Goal: Task Accomplishment & Management: Complete application form

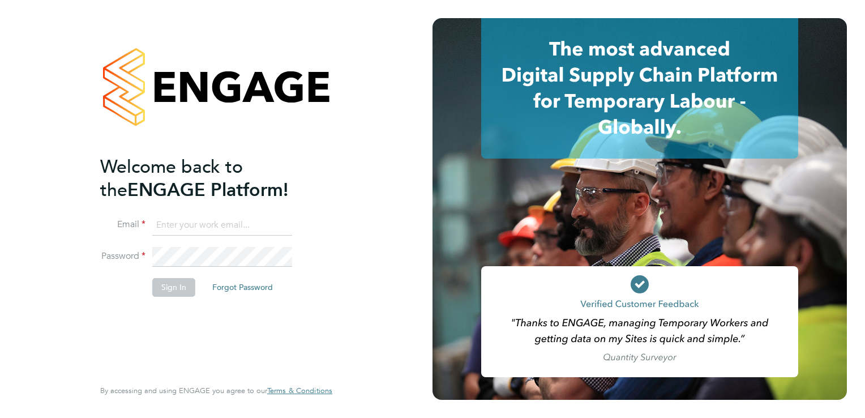
click at [173, 230] on input at bounding box center [222, 225] width 140 height 20
type input "[EMAIL_ADDRESS][DOMAIN_NAME]"
click at [173, 288] on button "Sign In" at bounding box center [173, 287] width 43 height 18
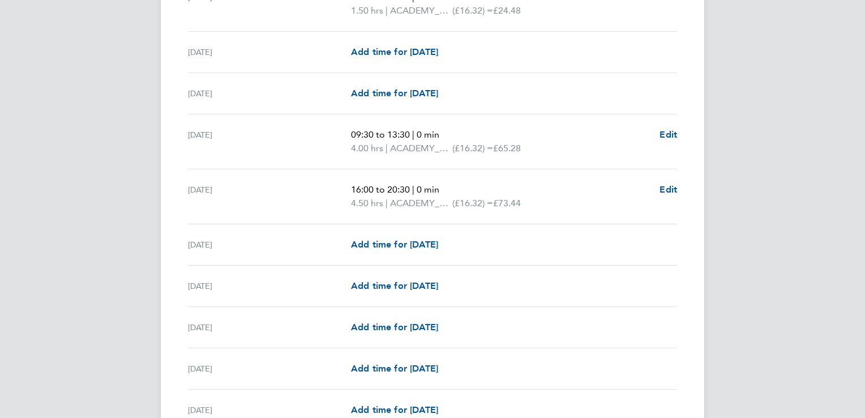
scroll to position [1333, 0]
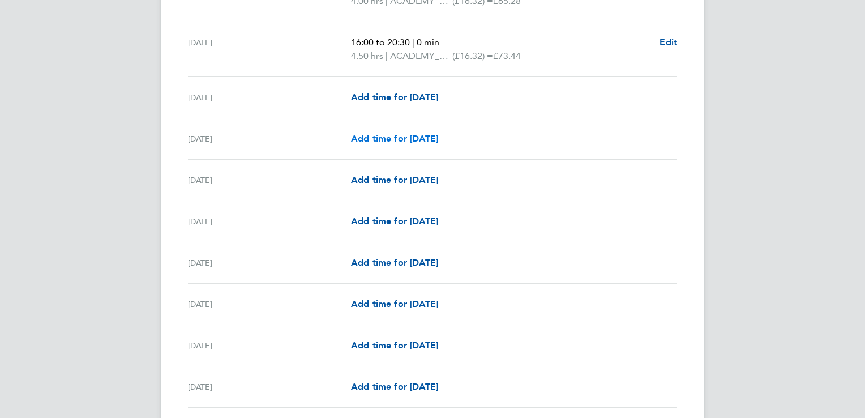
click at [374, 133] on span "Add time for Wed 24 Sep" at bounding box center [394, 138] width 87 height 11
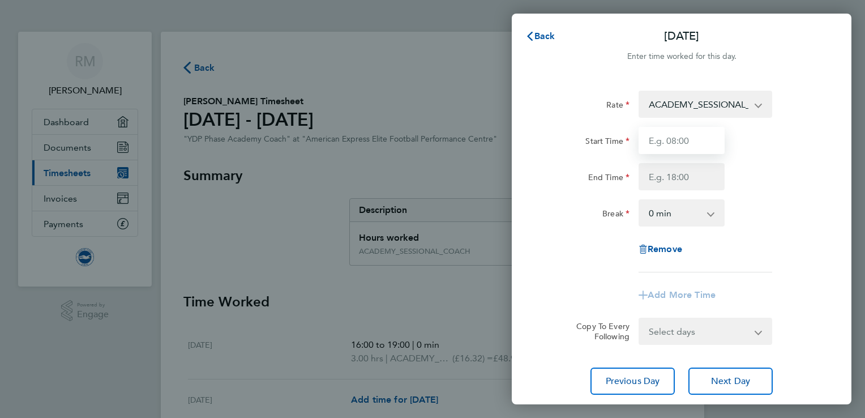
click at [668, 146] on input "Start Time" at bounding box center [682, 140] width 86 height 27
type input "09:00"
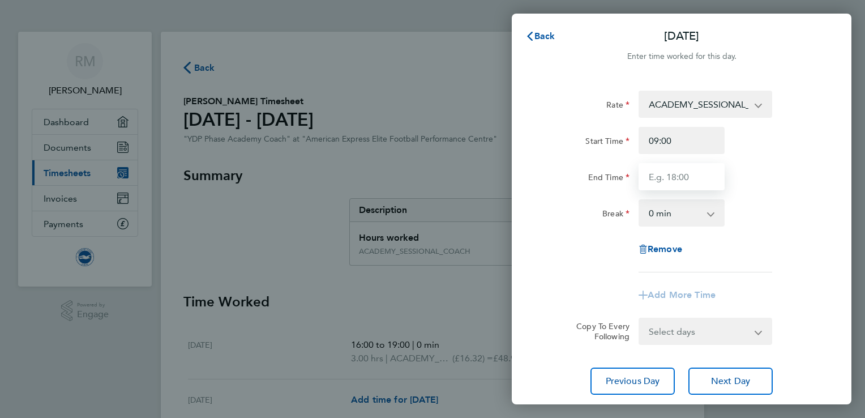
click at [681, 177] on input "End Time" at bounding box center [682, 176] width 86 height 27
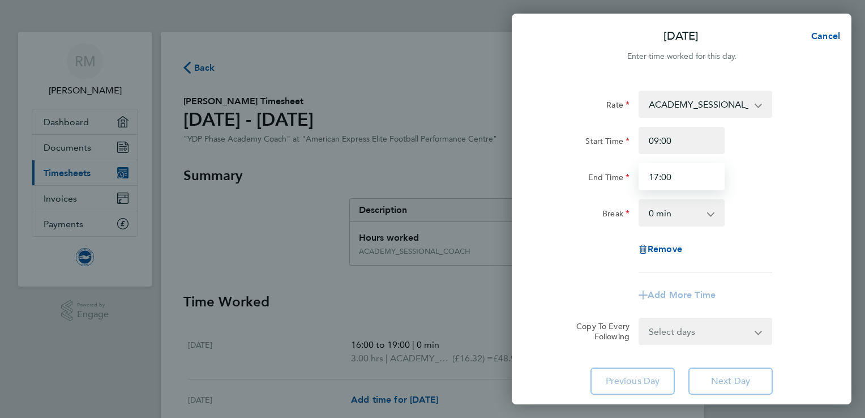
type input "17:00"
click at [718, 221] on app-icon-cross-button at bounding box center [717, 212] width 14 height 25
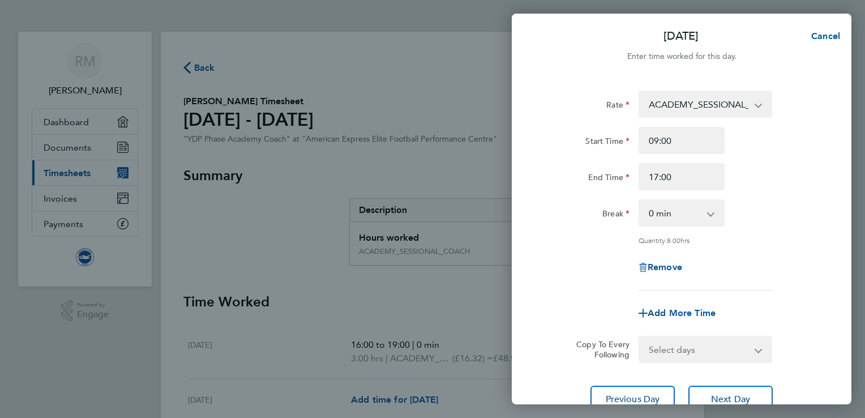
click at [700, 216] on select "0 min 15 min 30 min 45 min 60 min 75 min 90 min" at bounding box center [675, 212] width 70 height 25
select select "30"
click at [640, 200] on select "0 min 15 min 30 min 45 min 60 min 75 min 90 min" at bounding box center [675, 212] width 70 height 25
click at [806, 249] on div "Rate ACADEMY_SESSIONAL_COACH - 16.32 ADMIN_HOURS - 12.98 Start Time 09:00 End T…" at bounding box center [682, 191] width 276 height 200
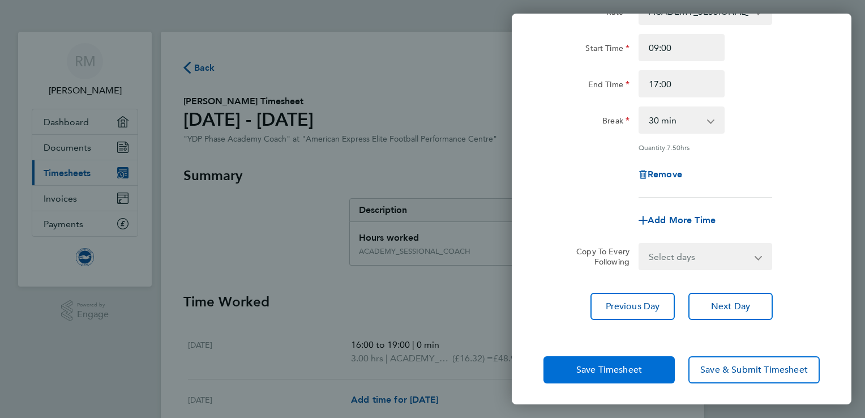
click at [604, 368] on span "Save Timesheet" at bounding box center [609, 369] width 66 height 11
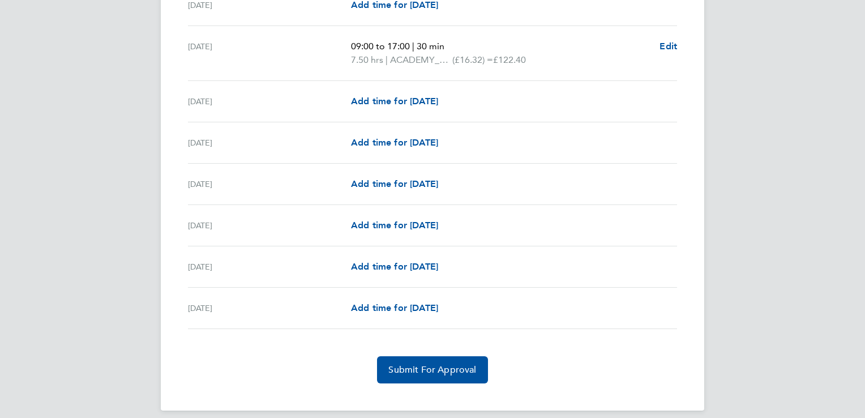
scroll to position [1427, 0]
click at [374, 95] on span "Add time for Thu 25 Sep" at bounding box center [394, 100] width 87 height 11
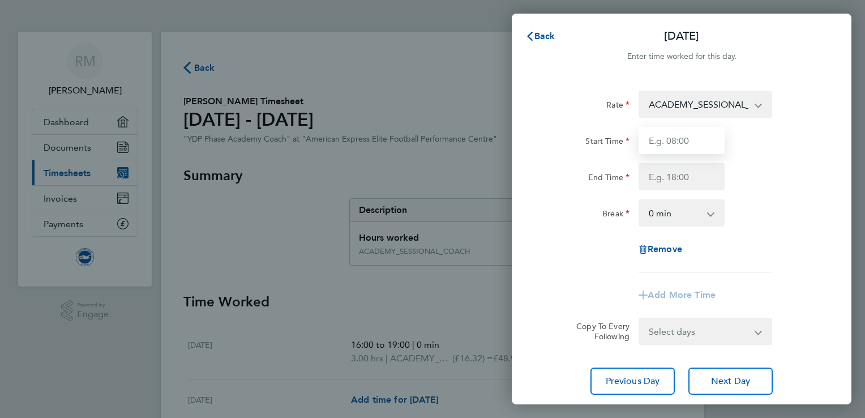
click at [693, 146] on input "Start Time" at bounding box center [682, 140] width 86 height 27
type input "16:00"
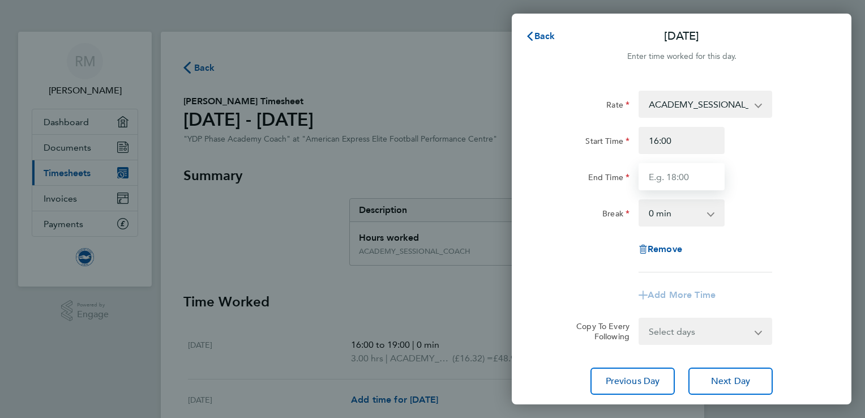
click at [688, 183] on input "End Time" at bounding box center [682, 176] width 86 height 27
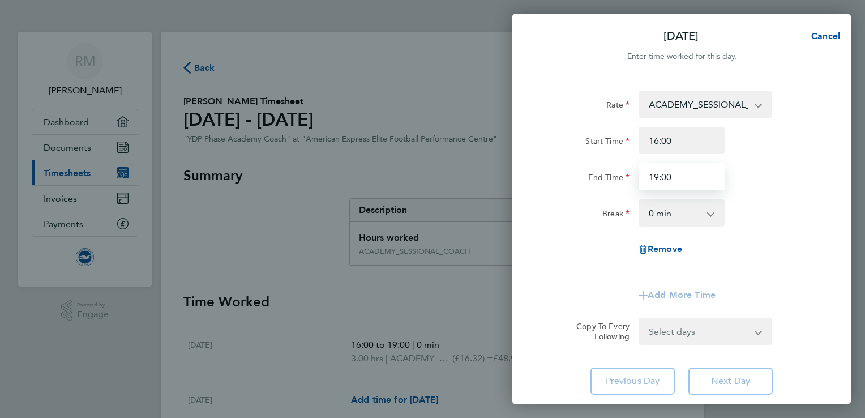
type input "19:00"
click at [779, 238] on div "Rate ACADEMY_SESSIONAL_COACH - 16.32 ADMIN_HOURS - 12.98 Start Time 16:00 End T…" at bounding box center [682, 182] width 276 height 182
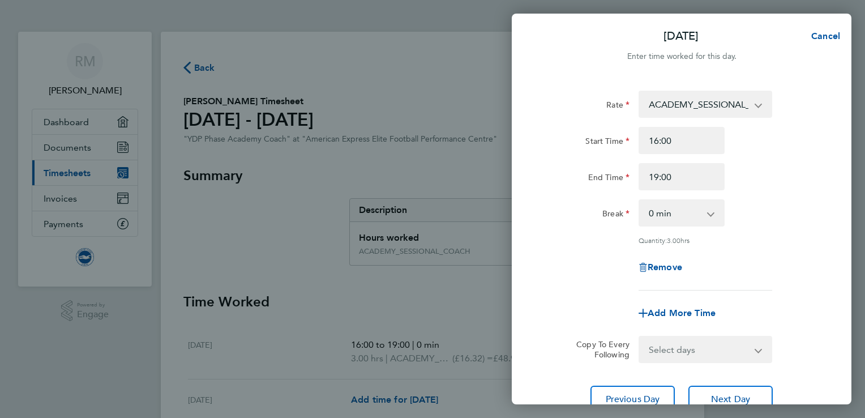
scroll to position [93, 0]
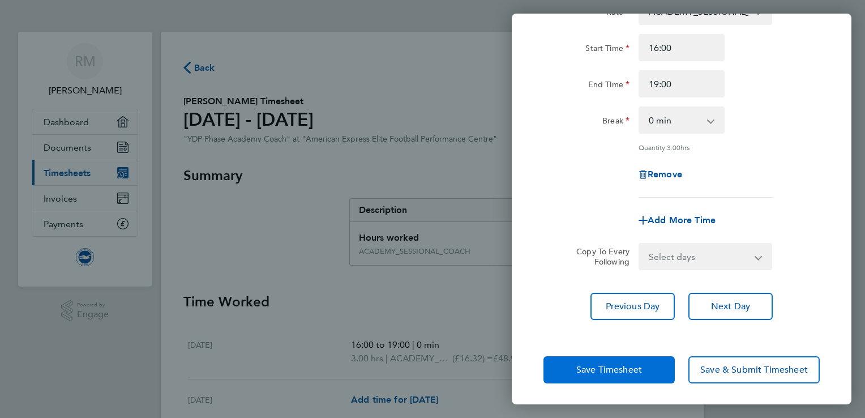
click at [600, 371] on span "Save Timesheet" at bounding box center [609, 369] width 66 height 11
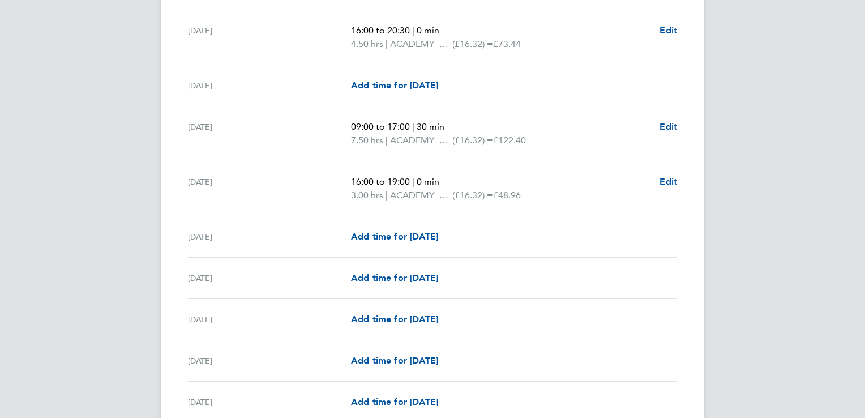
scroll to position [1447, 0]
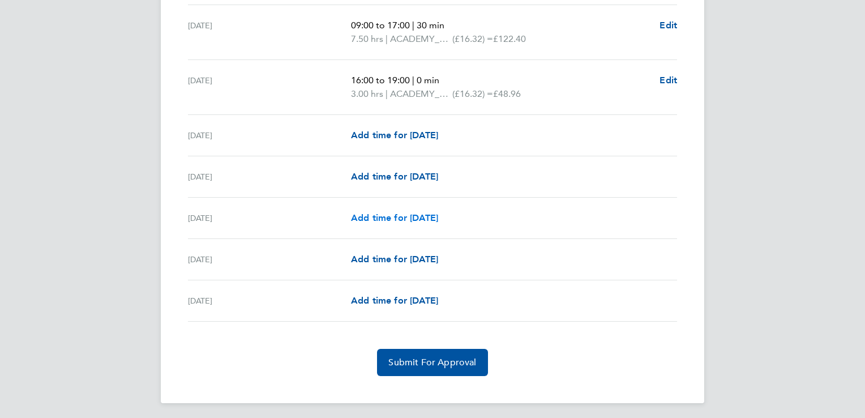
click at [369, 216] on span "Add time for Sun 28 Sep" at bounding box center [394, 217] width 87 height 11
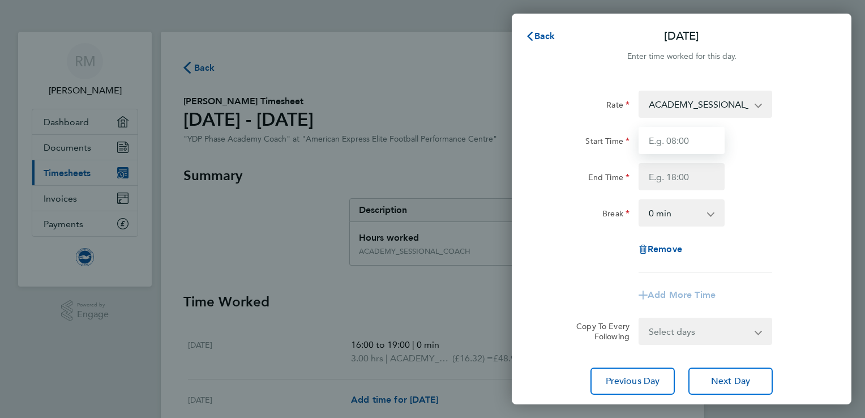
click at [688, 140] on input "Start Time" at bounding box center [682, 140] width 86 height 27
type input "09:30"
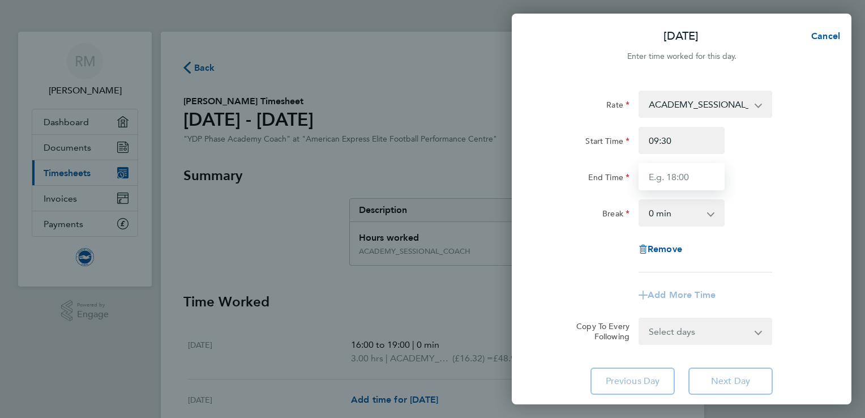
click at [687, 173] on input "End Time" at bounding box center [682, 176] width 86 height 27
click at [684, 177] on input "End Time" at bounding box center [682, 176] width 86 height 27
click at [684, 178] on input "End Time" at bounding box center [682, 176] width 86 height 27
type input "13:30"
click at [815, 225] on div "Break 0 min 15 min 30 min 45 min 60 min 75 min 90 min" at bounding box center [681, 212] width 285 height 27
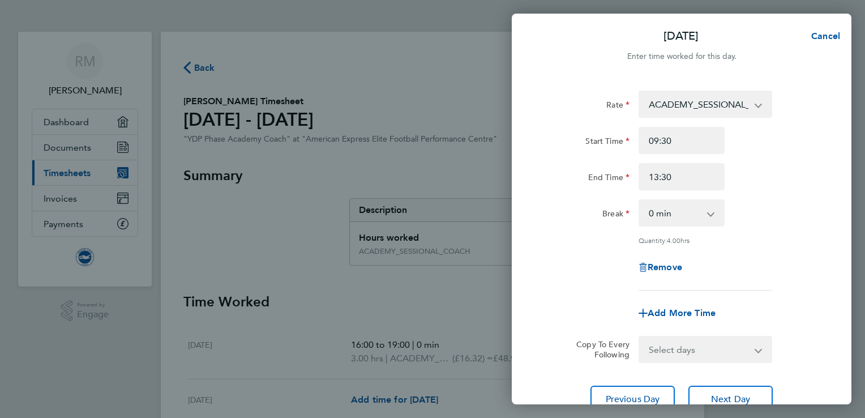
scroll to position [93, 0]
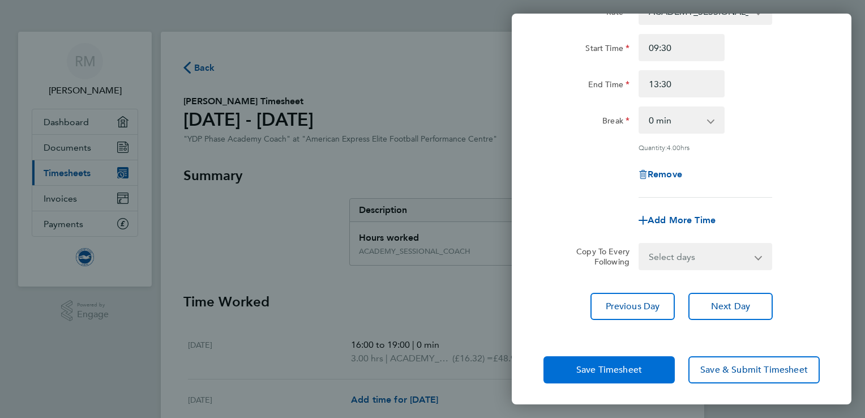
click at [596, 366] on span "Save Timesheet" at bounding box center [609, 369] width 66 height 11
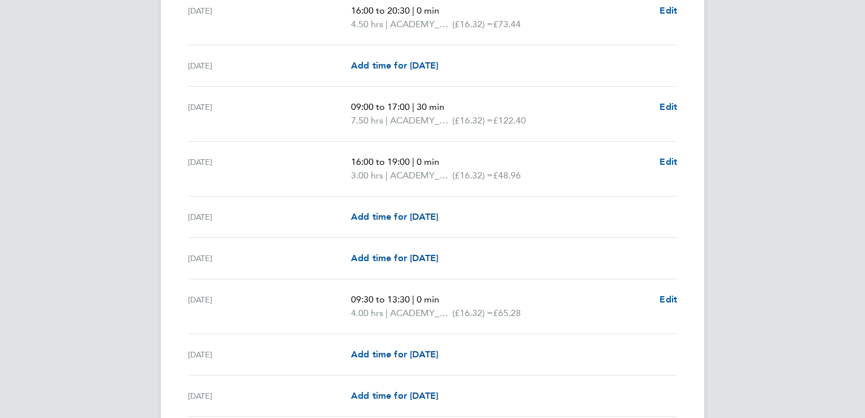
scroll to position [1460, 0]
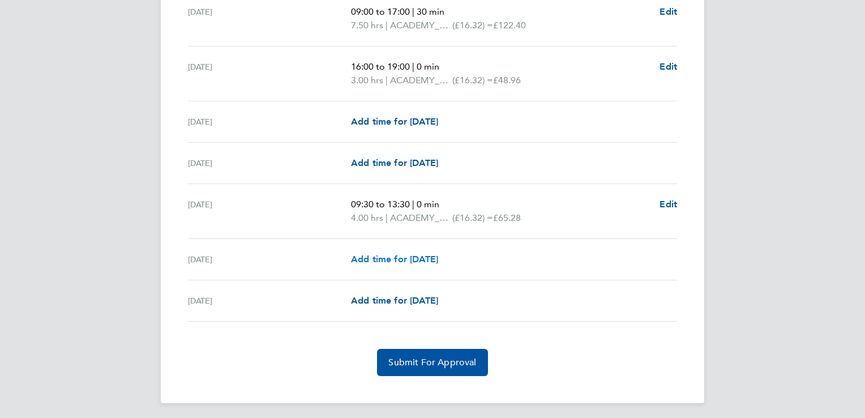
click at [401, 254] on span "Add time for Mon 29 Sep" at bounding box center [394, 259] width 87 height 11
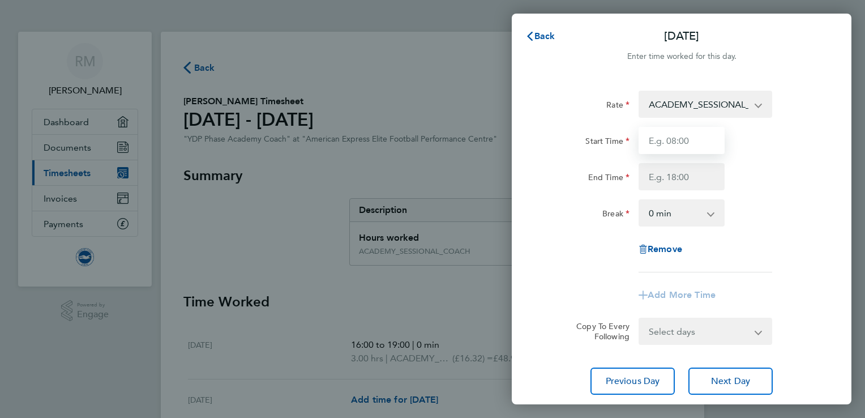
click at [688, 152] on input "Start Time" at bounding box center [682, 140] width 86 height 27
type input "16:00"
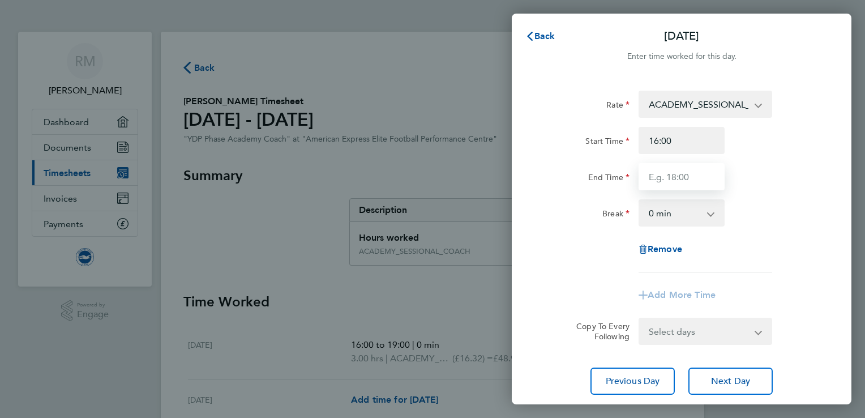
click at [675, 177] on input "End Time" at bounding box center [682, 176] width 86 height 27
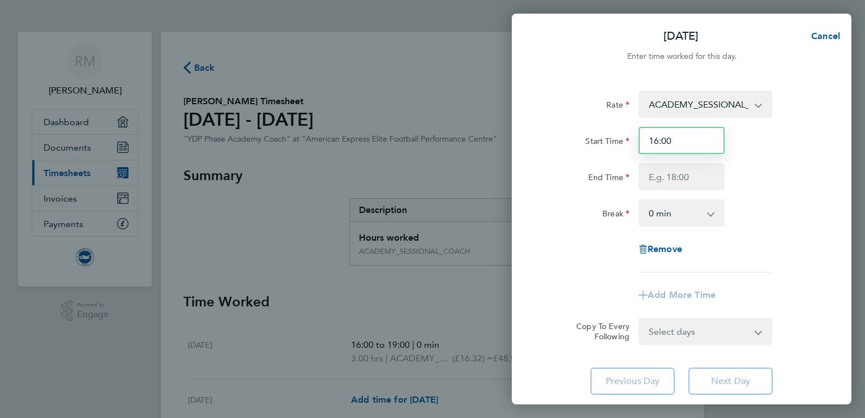
click at [691, 139] on input "16:00" at bounding box center [682, 140] width 86 height 27
click at [824, 35] on span "Cancel" at bounding box center [824, 36] width 32 height 11
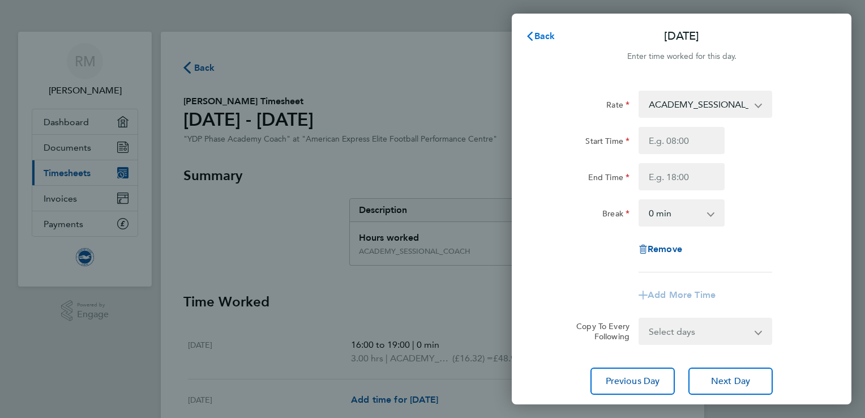
click at [537, 35] on span "Back" at bounding box center [544, 36] width 21 height 11
